Goal: Transaction & Acquisition: Download file/media

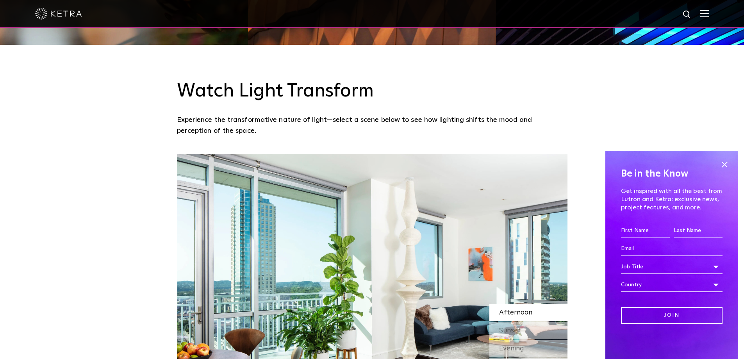
scroll to position [591, 0]
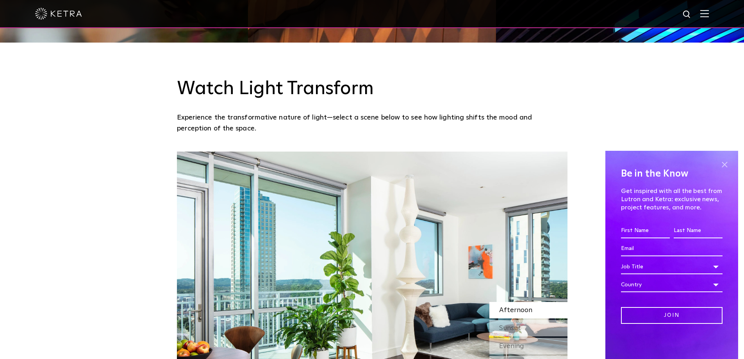
click at [725, 166] on span at bounding box center [724, 164] width 12 height 12
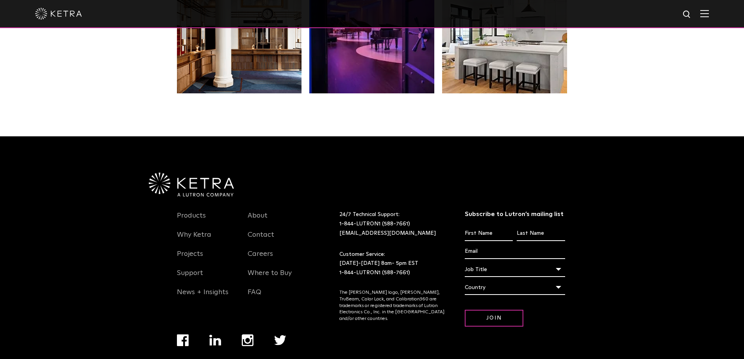
scroll to position [1642, 0]
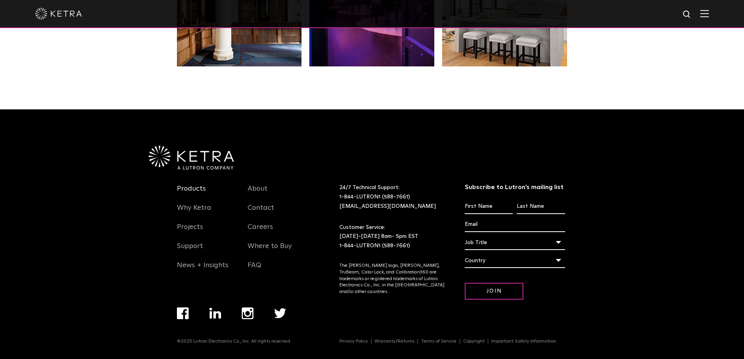
click at [197, 189] on link "Products" at bounding box center [191, 193] width 29 height 18
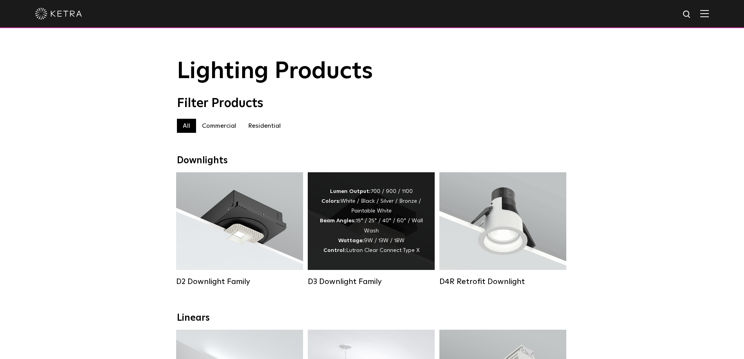
click at [367, 212] on div "Lumen Output: 700 / 900 / 1100 Colors: White / Black / Silver / Bronze / Painta…" at bounding box center [370, 221] width 103 height 69
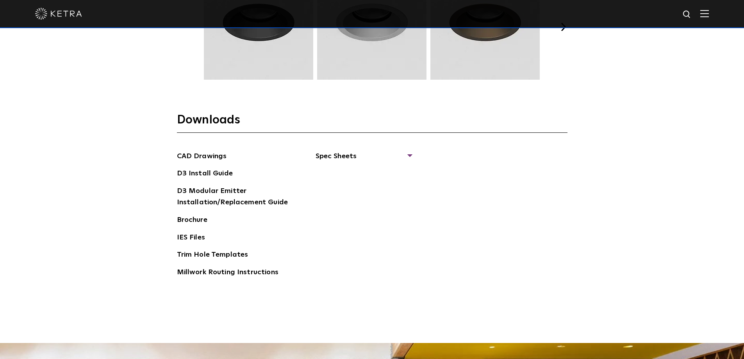
scroll to position [1181, 0]
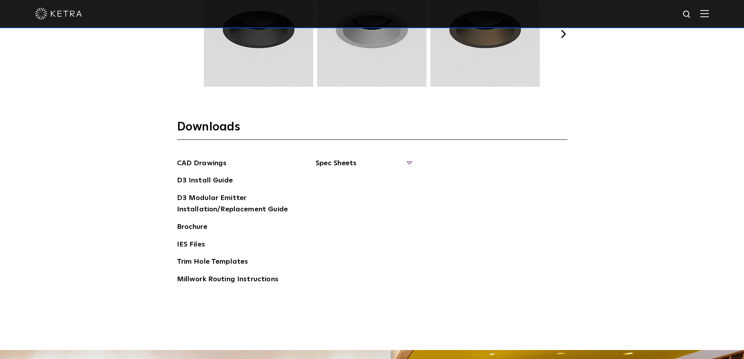
click at [409, 160] on span "Spec Sheets" at bounding box center [363, 166] width 96 height 17
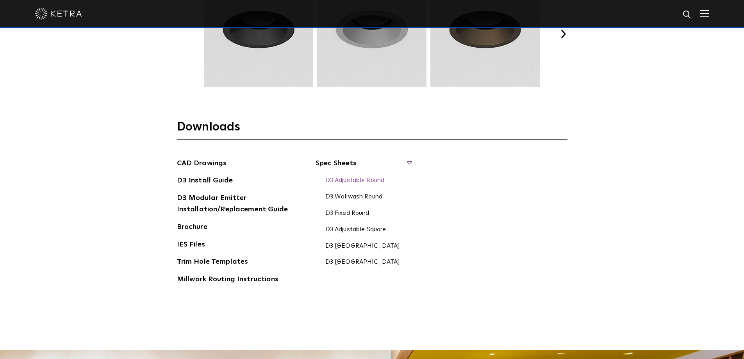
click at [365, 180] on link "D3 Adjustable Round" at bounding box center [354, 180] width 59 height 9
